Goal: Transaction & Acquisition: Register for event/course

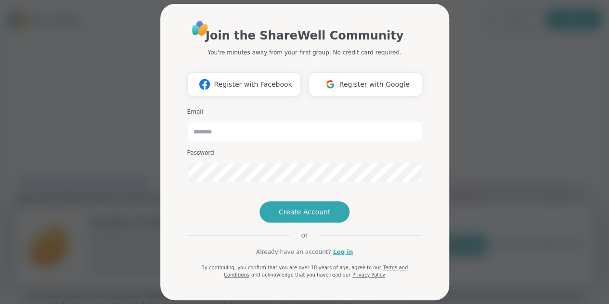
scroll to position [1, 0]
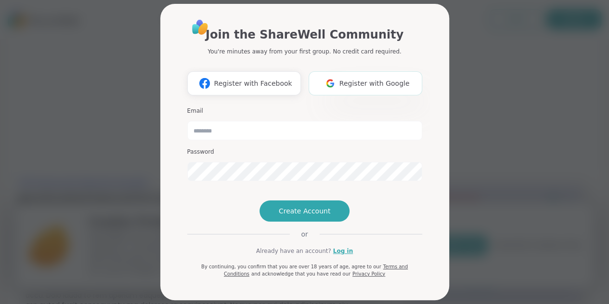
click at [382, 84] on span "Register with Google" at bounding box center [375, 84] width 70 height 10
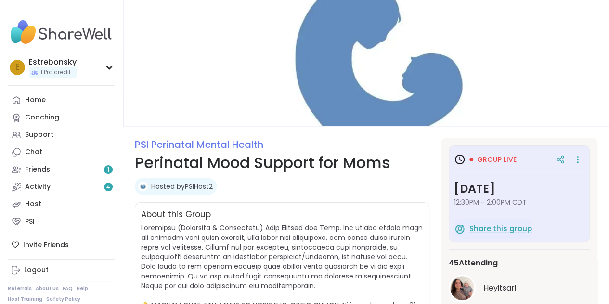
scroll to position [0, 0]
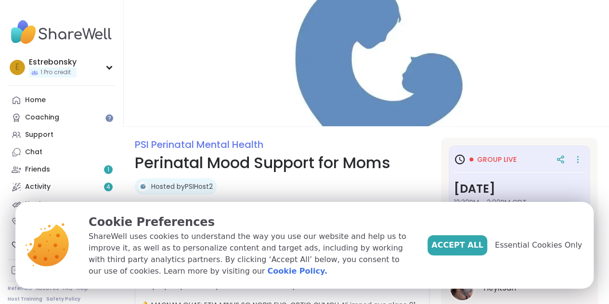
click at [489, 196] on h3 "[DATE]" at bounding box center [519, 188] width 131 height 17
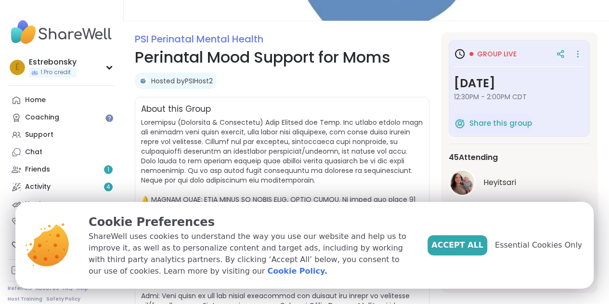
scroll to position [106, 0]
click at [462, 155] on span "45 Attending" at bounding box center [473, 157] width 49 height 12
click at [454, 57] on icon at bounding box center [460, 54] width 12 height 12
click at [463, 53] on icon at bounding box center [460, 54] width 12 height 12
click at [475, 246] on span "Accept All" at bounding box center [458, 245] width 52 height 12
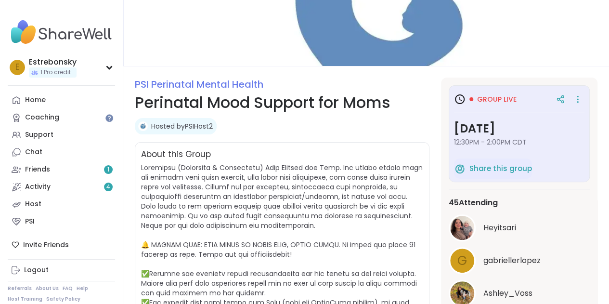
scroll to position [0, 0]
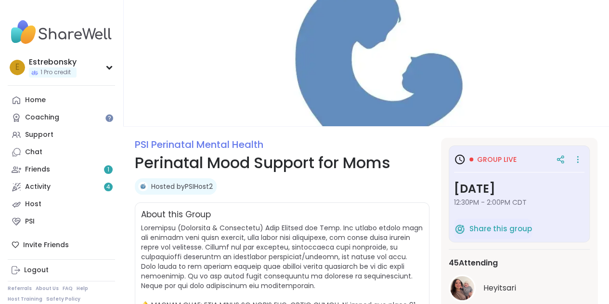
click at [505, 158] on span "Group live" at bounding box center [497, 160] width 40 height 10
click at [464, 158] on icon at bounding box center [460, 160] width 12 height 12
click at [458, 159] on icon at bounding box center [460, 160] width 12 height 12
click at [494, 164] on h3 "Group live" at bounding box center [485, 160] width 63 height 12
click at [582, 159] on icon at bounding box center [578, 159] width 10 height 13
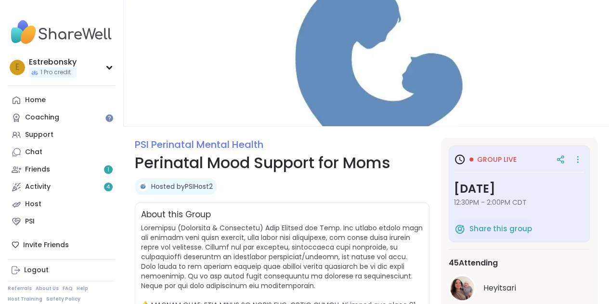
click at [515, 162] on span "Group live" at bounding box center [497, 160] width 40 height 10
click at [501, 191] on h3 "[DATE]" at bounding box center [519, 188] width 131 height 17
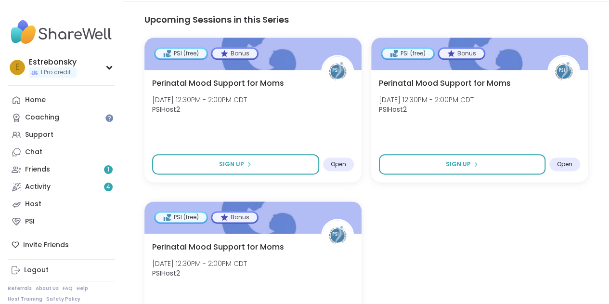
scroll to position [518, 0]
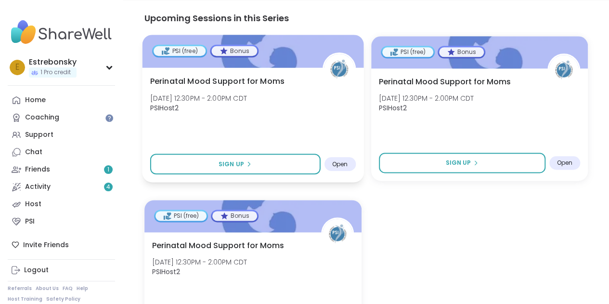
click at [232, 63] on div at bounding box center [253, 51] width 222 height 33
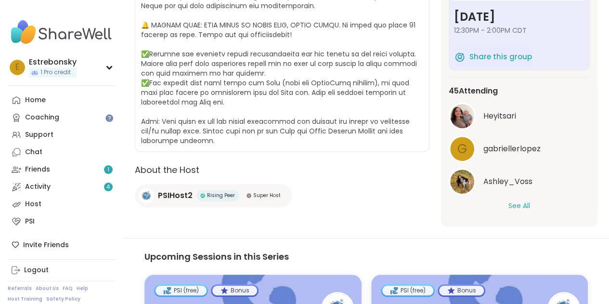
scroll to position [280, 0]
click at [183, 192] on span "PSIHost2" at bounding box center [175, 195] width 35 height 12
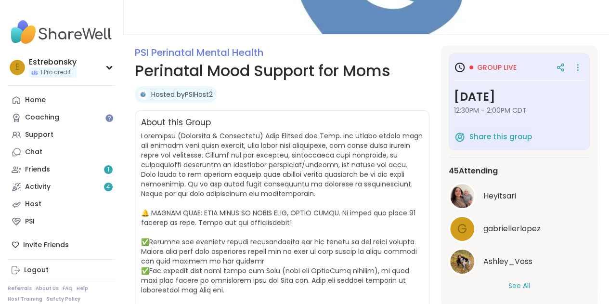
scroll to position [0, 0]
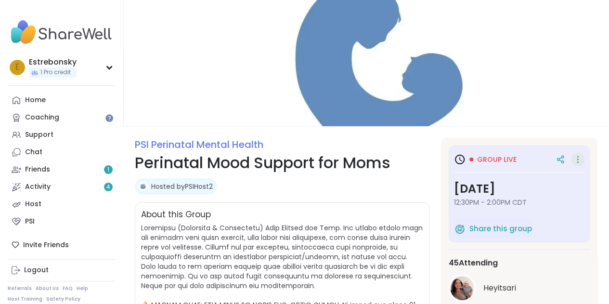
click at [581, 160] on icon at bounding box center [578, 159] width 10 height 13
click at [511, 159] on span "Group live" at bounding box center [497, 160] width 40 height 10
click at [582, 156] on icon at bounding box center [578, 159] width 10 height 13
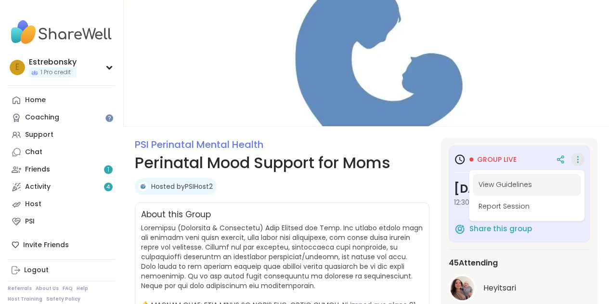
click at [519, 185] on button "View Guidelines" at bounding box center [527, 185] width 108 height 22
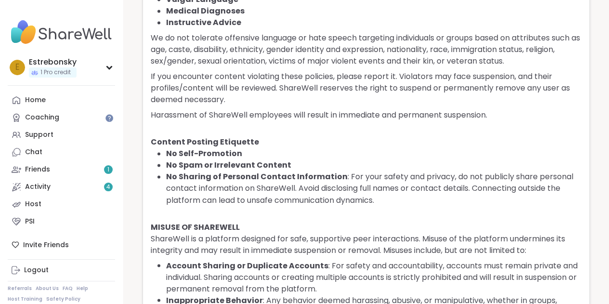
scroll to position [716, 0]
click at [70, 104] on link "Home" at bounding box center [61, 100] width 107 height 17
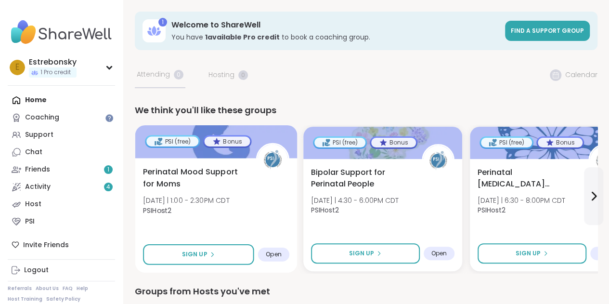
click at [205, 203] on span "Mon 10/6 | 1:00 - 2:30PM CDT" at bounding box center [186, 201] width 87 height 10
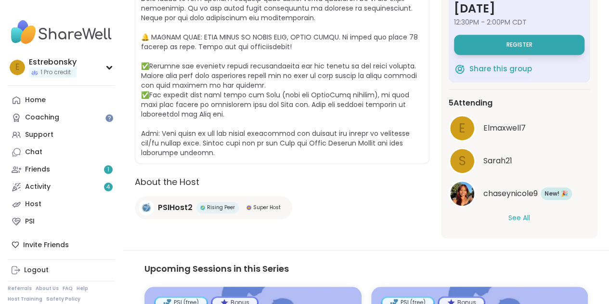
scroll to position [270, 0]
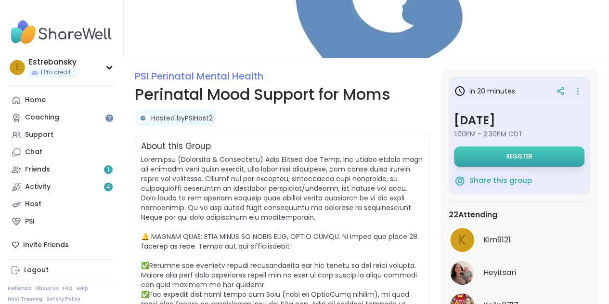
click at [531, 154] on span "Register" at bounding box center [520, 157] width 26 height 8
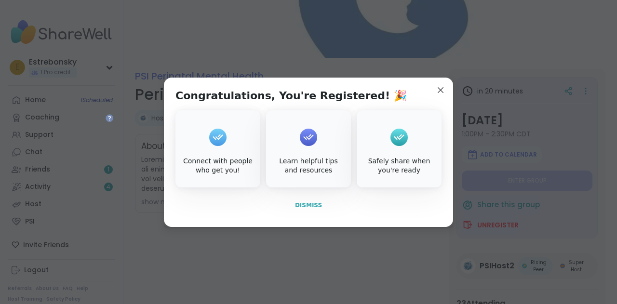
click at [309, 211] on button "Dismiss" at bounding box center [308, 205] width 266 height 20
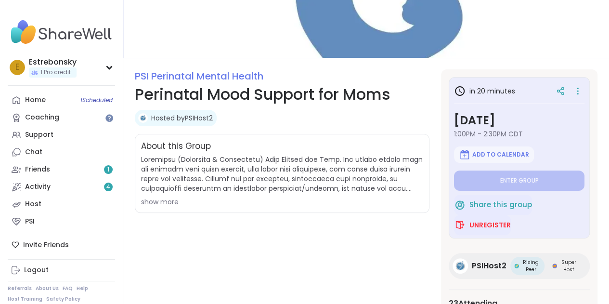
click at [161, 208] on div "About this Group show more" at bounding box center [282, 173] width 295 height 79
click at [162, 200] on div "show more" at bounding box center [282, 202] width 282 height 10
